Goal: Information Seeking & Learning: Learn about a topic

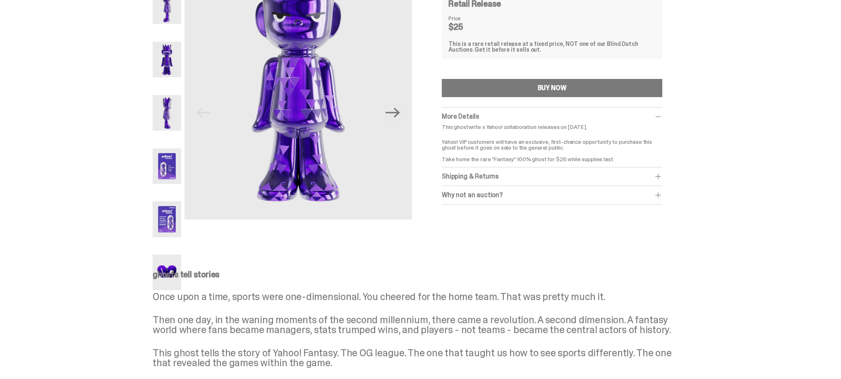
scroll to position [38, 0]
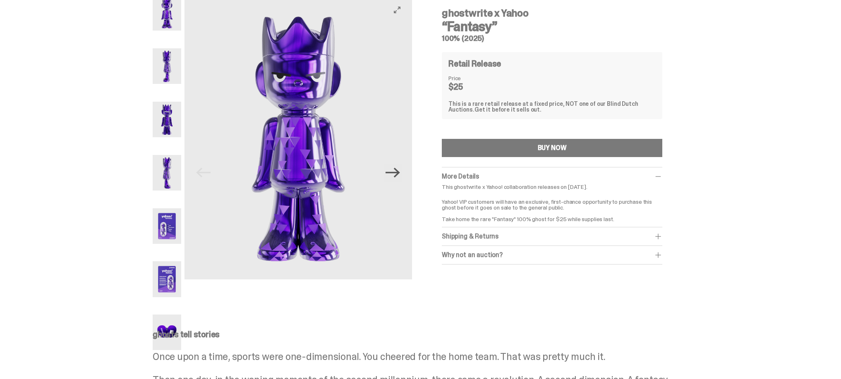
click at [391, 180] on icon "Next" at bounding box center [393, 172] width 14 height 14
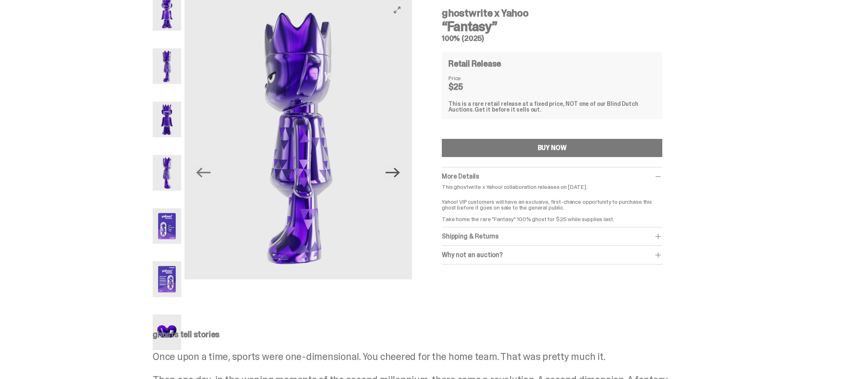
click at [391, 180] on icon "Next" at bounding box center [393, 172] width 14 height 14
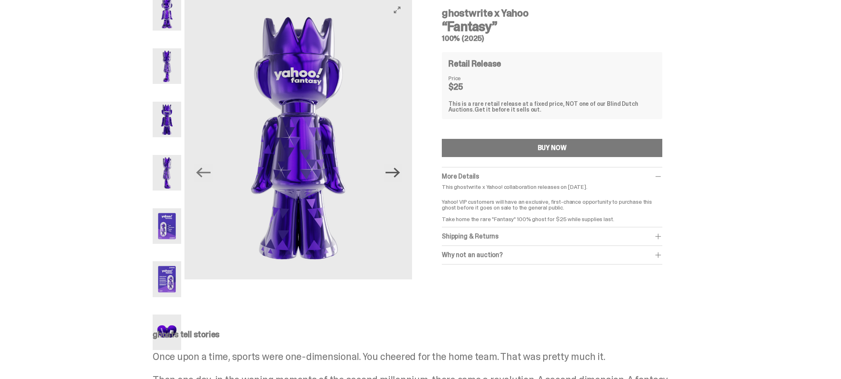
click at [391, 180] on icon "Next" at bounding box center [393, 172] width 14 height 14
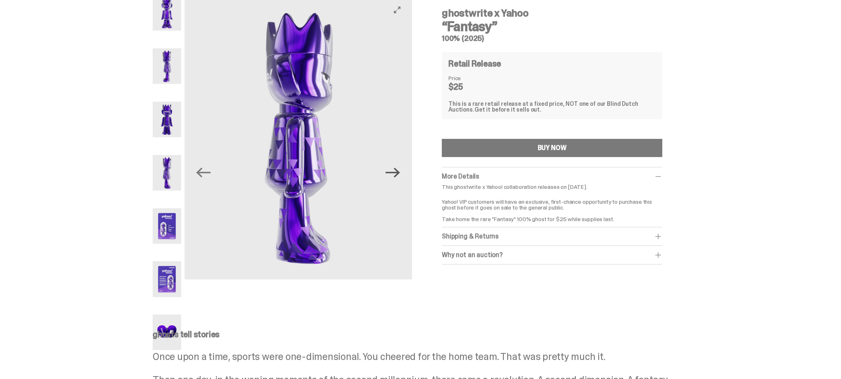
click at [391, 180] on icon "Next" at bounding box center [393, 172] width 14 height 14
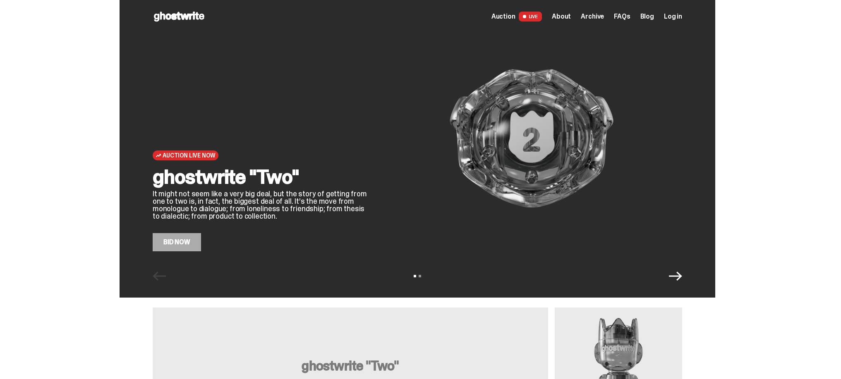
click at [571, 20] on span "About" at bounding box center [561, 16] width 19 height 7
